Goal: Navigation & Orientation: Find specific page/section

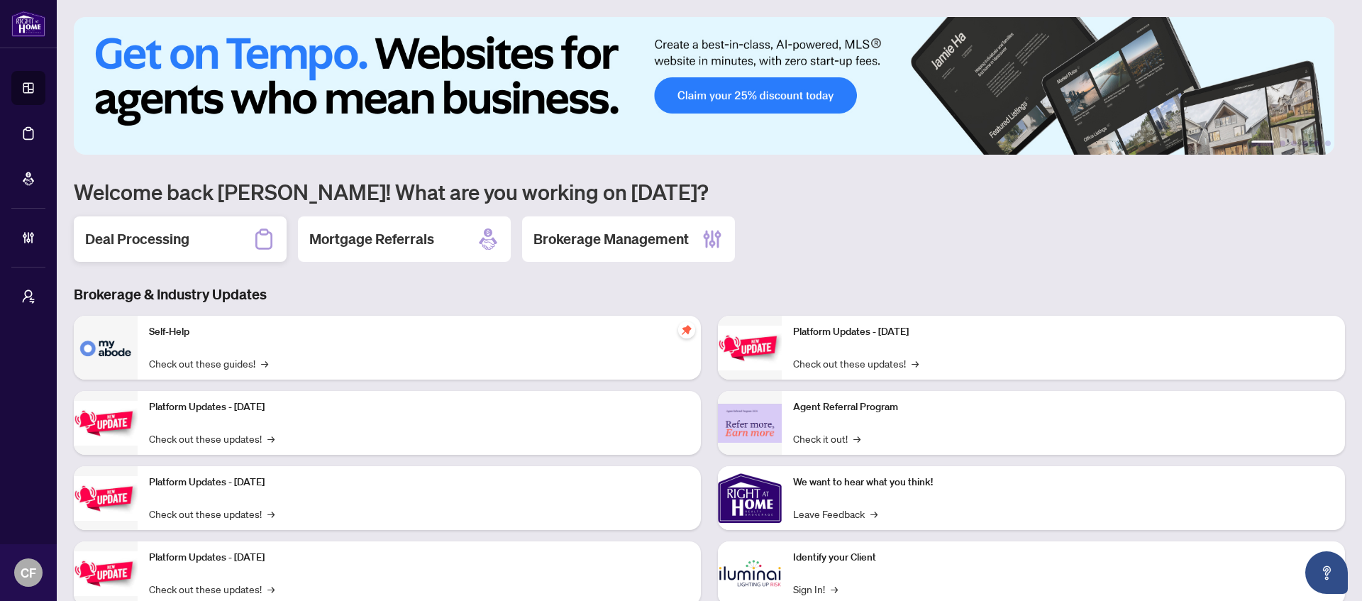
click at [219, 243] on div "Deal Processing" at bounding box center [180, 238] width 213 height 45
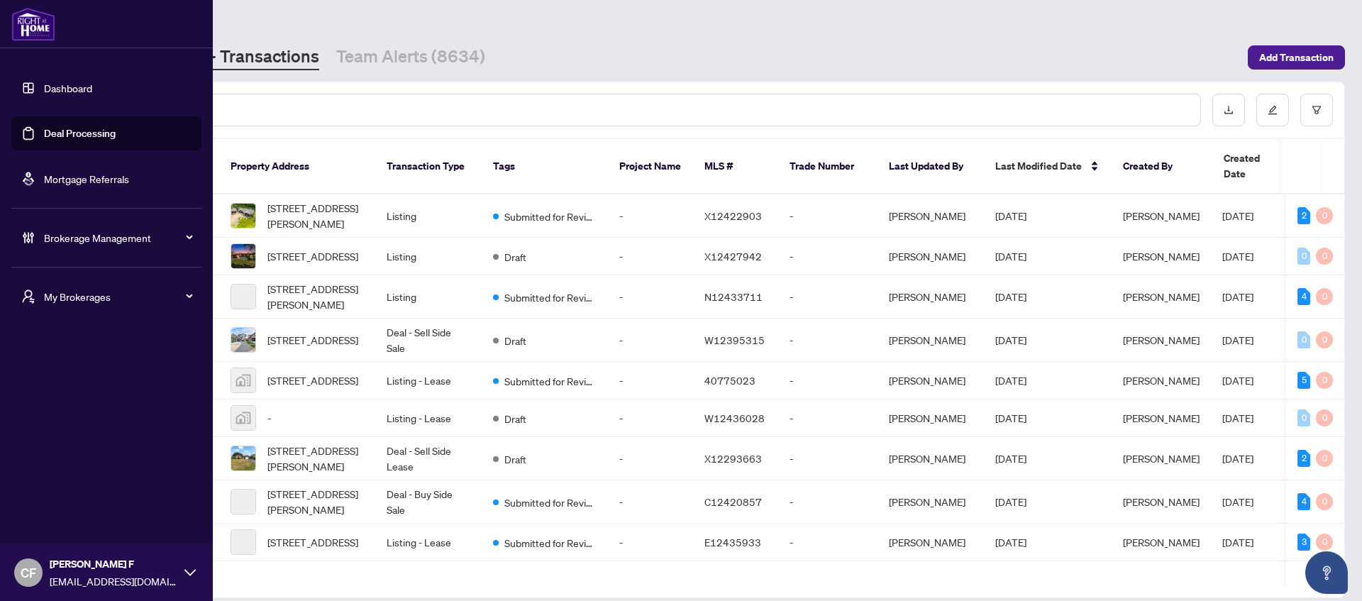
click at [94, 233] on span "Brokerage Management" at bounding box center [118, 238] width 148 height 16
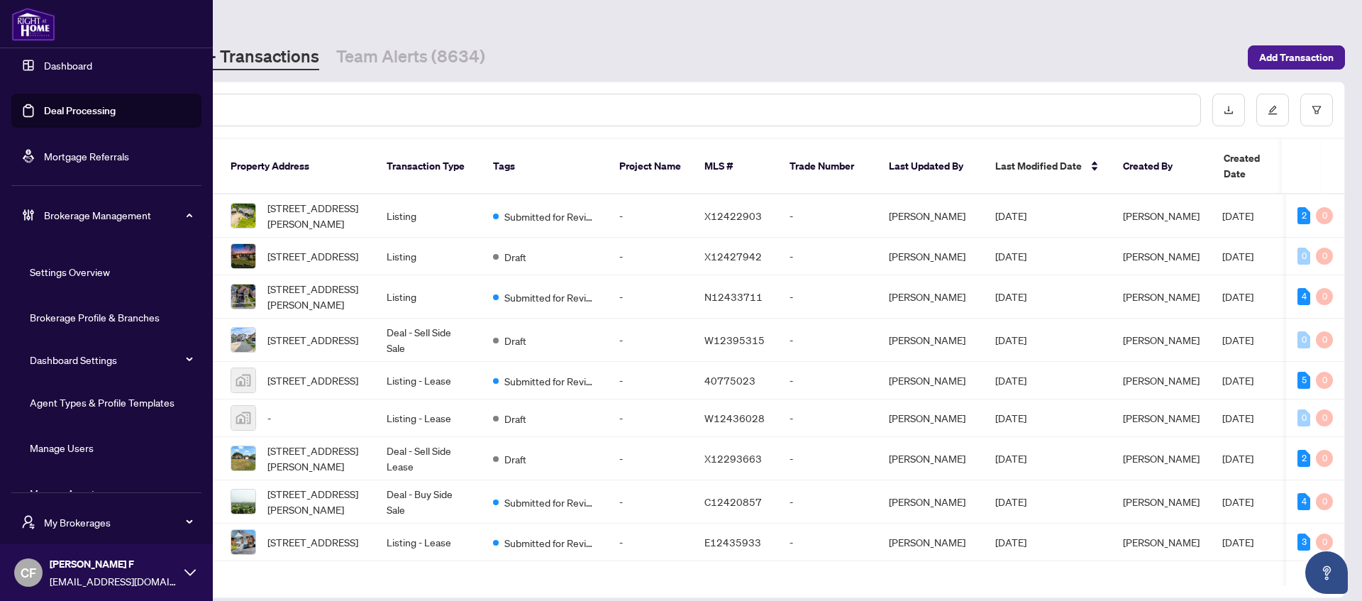
scroll to position [53, 0]
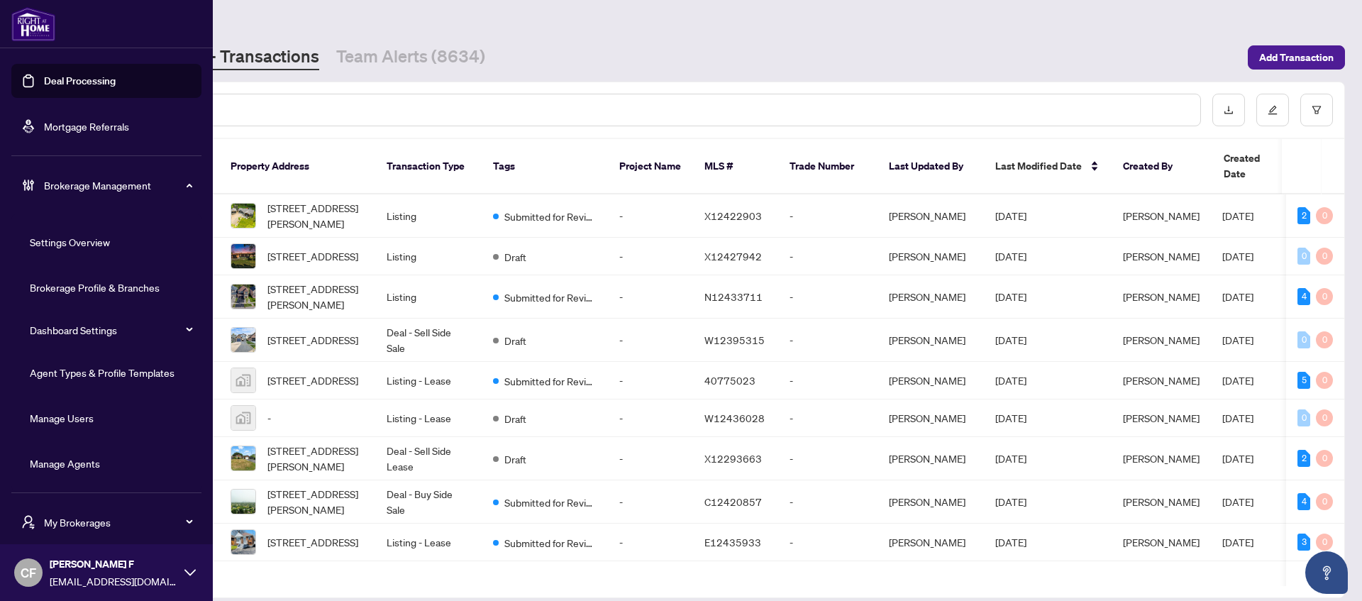
click at [75, 468] on link "Manage Agents" at bounding box center [65, 463] width 70 height 13
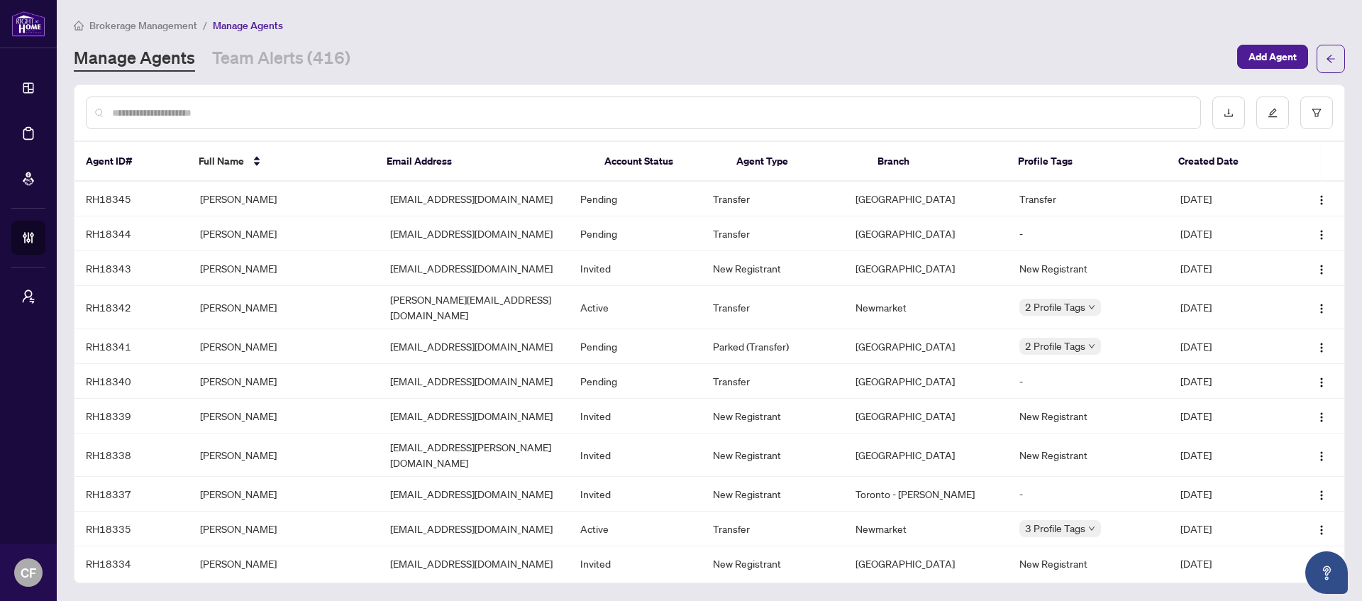
click at [461, 115] on input "text" at bounding box center [650, 113] width 1077 height 16
paste input "**********"
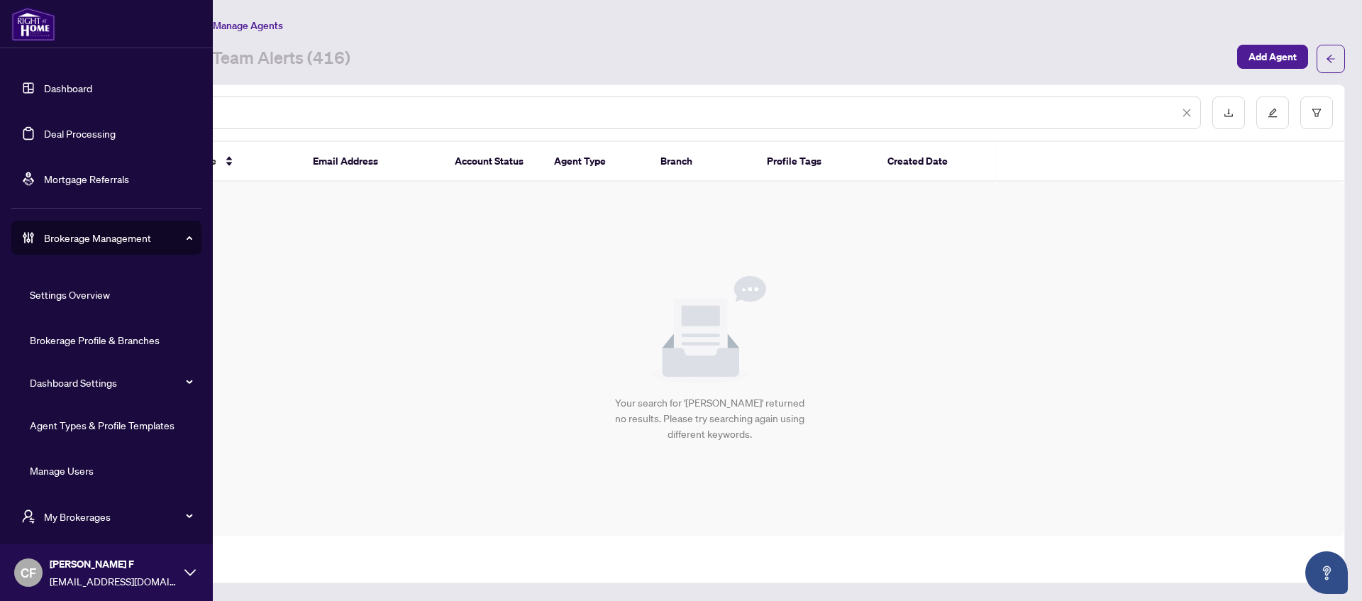
scroll to position [6, 0]
type input "**********"
click at [86, 519] on span "My Brokerages" at bounding box center [118, 516] width 148 height 16
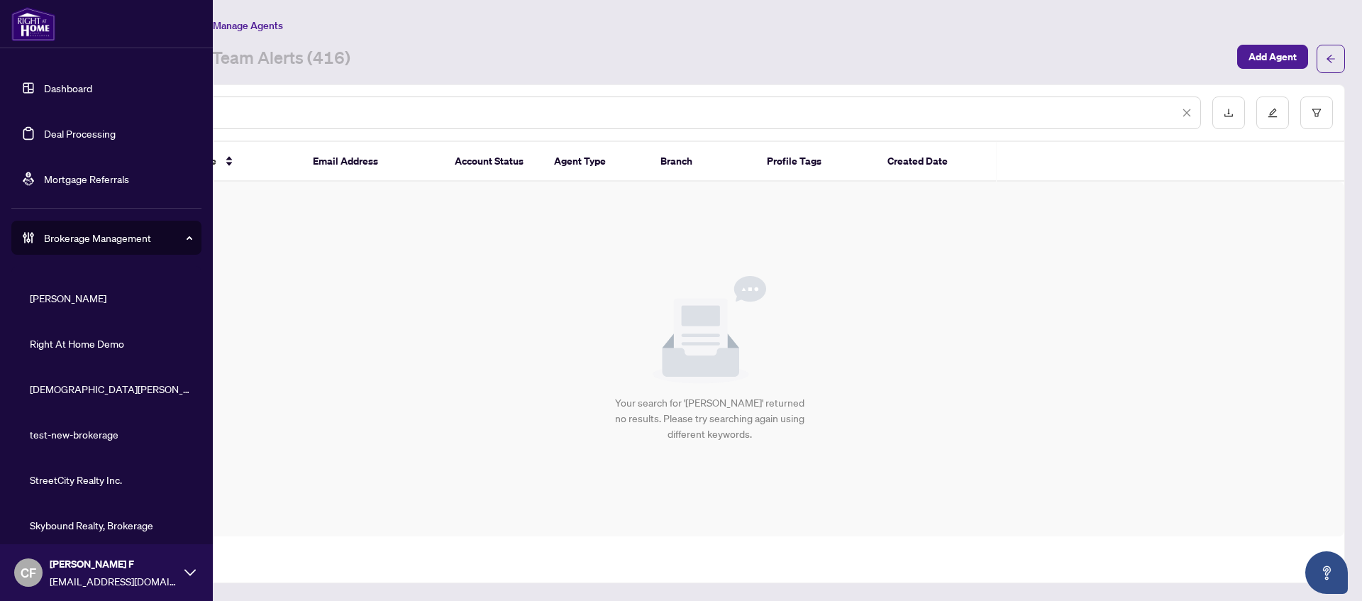
scroll to position [344, 0]
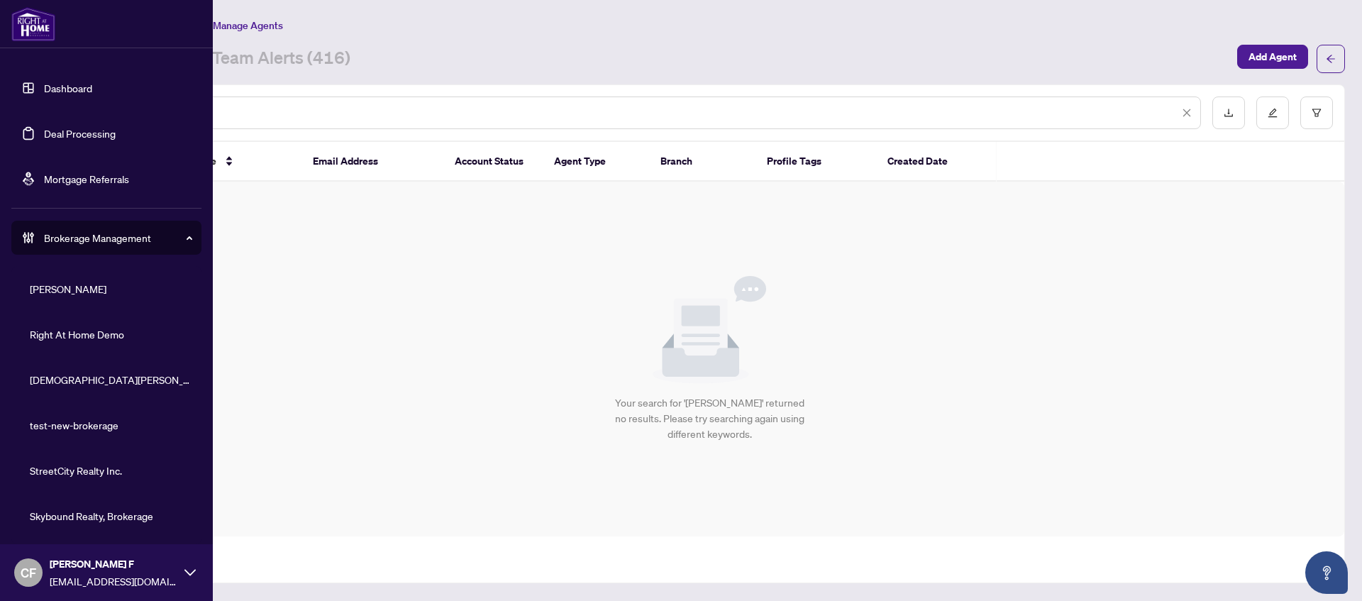
click at [75, 522] on span "Skybound Realty, Brokerage" at bounding box center [111, 516] width 162 height 16
